Goal: Find specific page/section: Find specific page/section

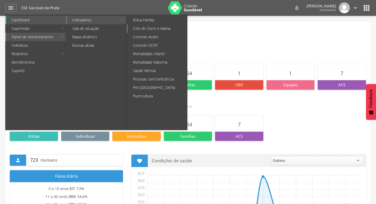
click at [159, 29] on link "Colo de Útero e Mama" at bounding box center [157, 28] width 59 height 8
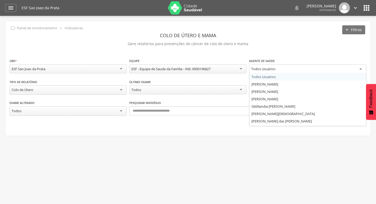
click at [281, 69] on div "Todos Usuários" at bounding box center [307, 69] width 117 height 10
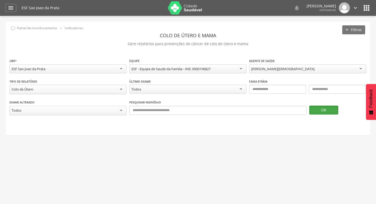
click at [321, 111] on button "OK" at bounding box center [324, 110] width 29 height 9
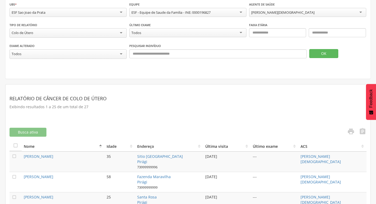
scroll to position [106, 0]
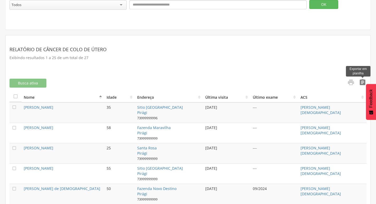
click at [362, 82] on icon "" at bounding box center [362, 82] width 7 height 7
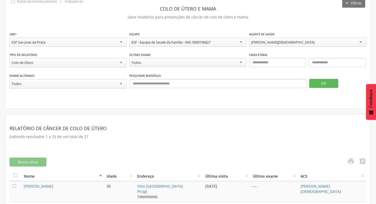
scroll to position [26, 0]
click at [88, 61] on div "Colo de Útero" at bounding box center [68, 63] width 117 height 10
click at [324, 85] on button "OK" at bounding box center [324, 83] width 29 height 9
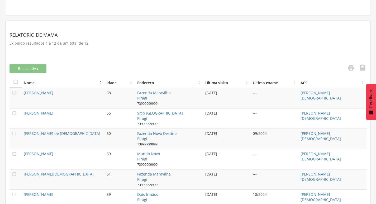
scroll to position [132, 0]
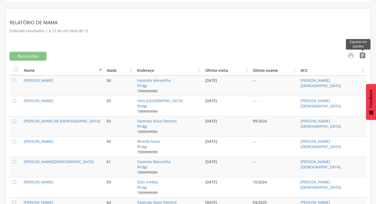
click at [359, 53] on icon "" at bounding box center [362, 55] width 7 height 7
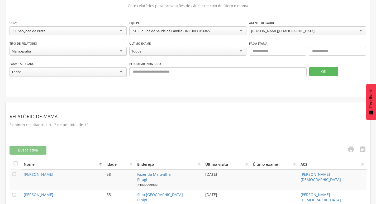
scroll to position [0, 0]
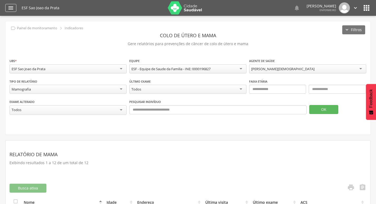
click at [9, 10] on icon "" at bounding box center [11, 8] width 6 height 6
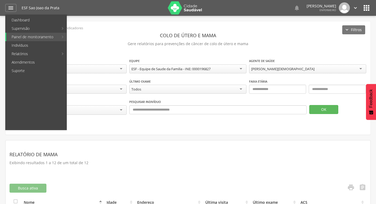
click at [171, 6] on img at bounding box center [185, 7] width 34 height 13
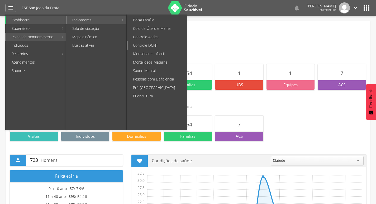
click at [156, 48] on link "Controle DCNT" at bounding box center [157, 45] width 59 height 8
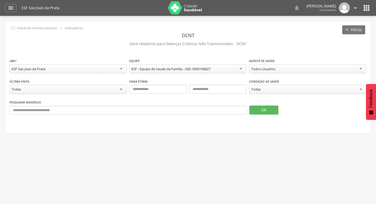
click at [277, 87] on div "Todas" at bounding box center [307, 90] width 117 height 10
click at [268, 68] on div "Todos Usuários" at bounding box center [264, 69] width 24 height 5
click at [265, 106] on button "OK" at bounding box center [264, 110] width 29 height 9
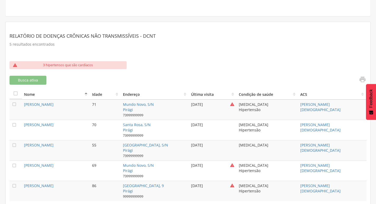
scroll to position [123, 0]
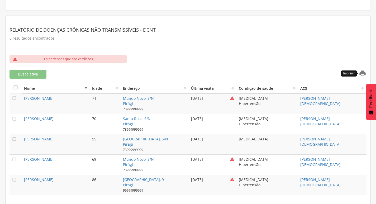
click at [361, 72] on icon "" at bounding box center [362, 73] width 7 height 7
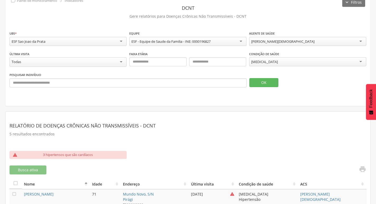
scroll to position [0, 0]
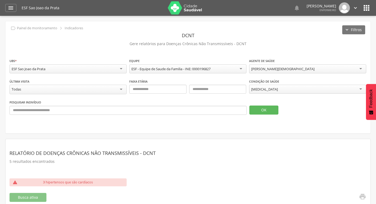
drag, startPoint x: 283, startPoint y: 87, endPoint x: 282, endPoint y: 90, distance: 3.0
click at [283, 87] on div "Diabetes" at bounding box center [307, 89] width 117 height 9
click at [262, 110] on button "OK" at bounding box center [264, 110] width 29 height 9
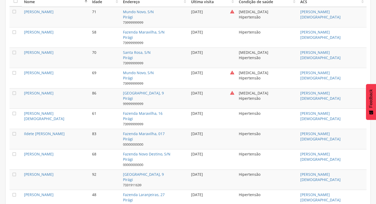
scroll to position [176, 0]
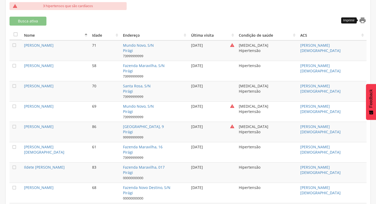
click at [361, 20] on icon "" at bounding box center [362, 20] width 7 height 7
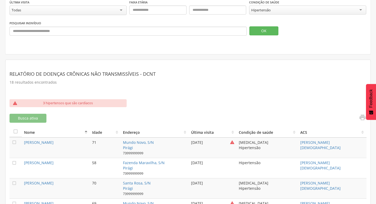
scroll to position [26, 0]
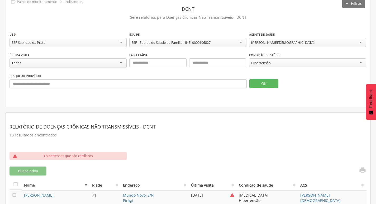
click at [67, 60] on div "Todas" at bounding box center [68, 63] width 117 height 10
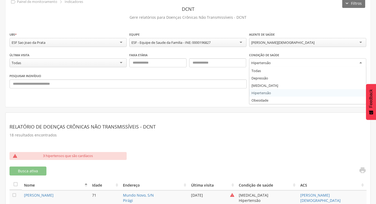
click at [262, 65] on div "Hipertensão" at bounding box center [262, 63] width 20 height 5
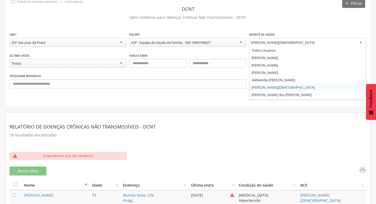
click at [263, 44] on div "[PERSON_NAME][DEMOGRAPHIC_DATA]" at bounding box center [283, 42] width 63 height 5
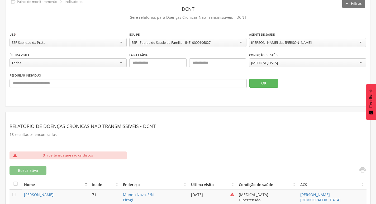
scroll to position [0, 0]
click at [266, 84] on button "OK" at bounding box center [264, 83] width 29 height 9
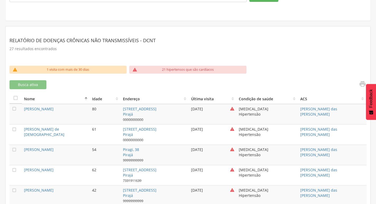
scroll to position [111, 0]
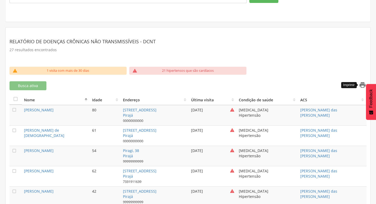
click at [366, 83] on icon "" at bounding box center [362, 84] width 7 height 7
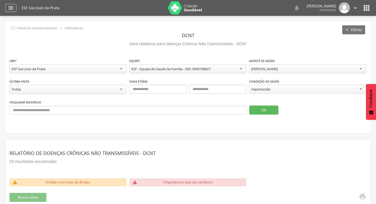
click at [11, 9] on icon "" at bounding box center [11, 8] width 6 height 6
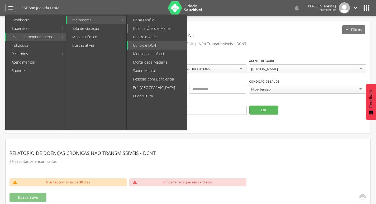
click at [155, 31] on link "Colo de Útero e Mama" at bounding box center [157, 28] width 59 height 8
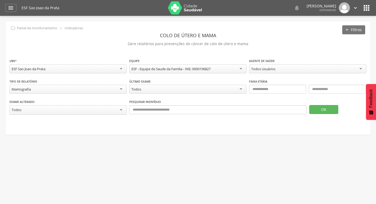
click at [32, 90] on div "Mamografia" at bounding box center [68, 89] width 117 height 9
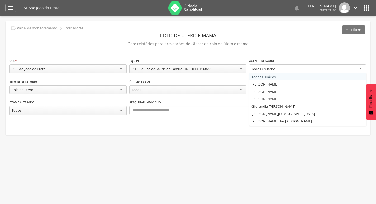
click at [300, 72] on div "Todos Usuários" at bounding box center [307, 69] width 117 height 10
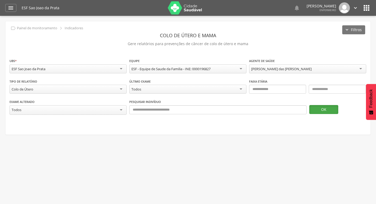
click at [321, 112] on button "OK" at bounding box center [324, 109] width 29 height 9
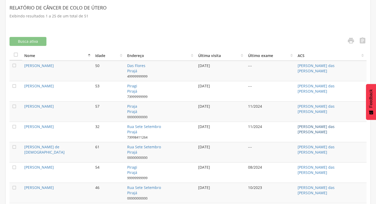
scroll to position [148, 0]
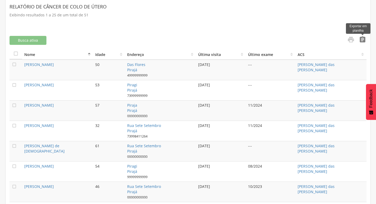
click at [362, 42] on icon "" at bounding box center [362, 39] width 7 height 7
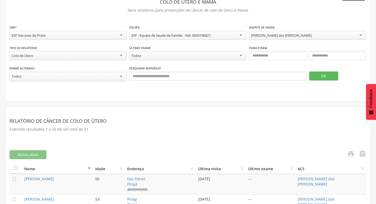
scroll to position [0, 0]
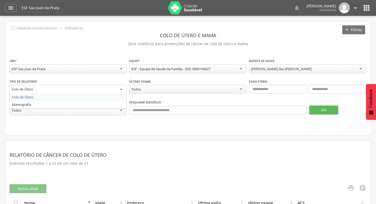
click at [55, 87] on div "Colo de Útero" at bounding box center [68, 90] width 117 height 10
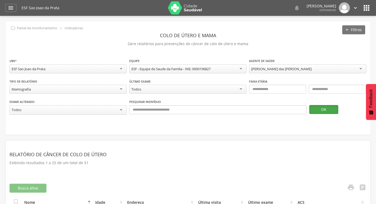
click at [321, 110] on button "OK" at bounding box center [324, 109] width 29 height 9
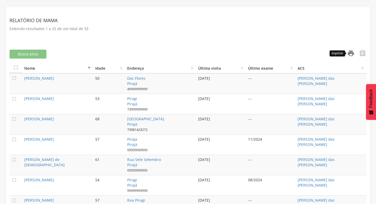
scroll to position [132, 0]
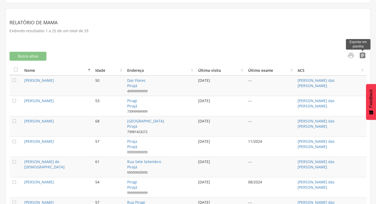
click at [360, 54] on icon "" at bounding box center [362, 55] width 7 height 7
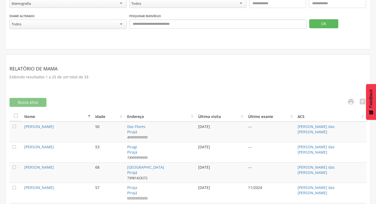
scroll to position [0, 0]
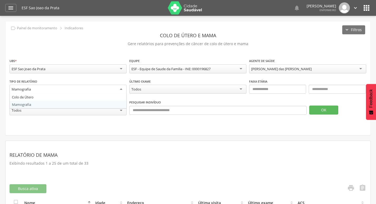
click at [72, 91] on div "Mamografia" at bounding box center [68, 90] width 117 height 10
